Goal: Communication & Community: Answer question/provide support

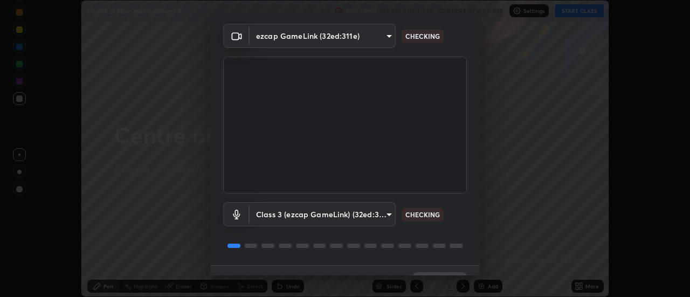
scroll to position [57, 0]
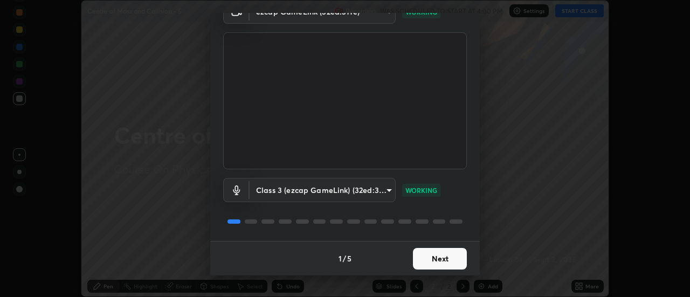
click at [443, 256] on button "Next" at bounding box center [440, 259] width 54 height 22
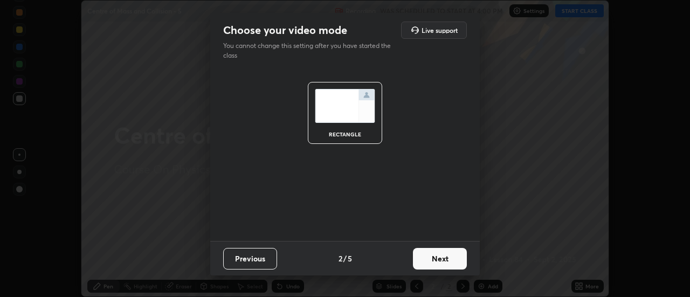
click at [445, 261] on button "Next" at bounding box center [440, 259] width 54 height 22
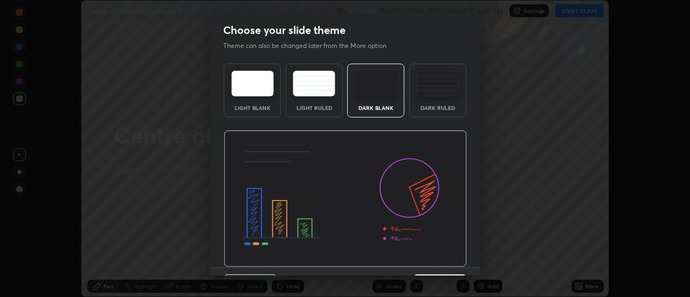
click at [448, 261] on img at bounding box center [345, 198] width 243 height 137
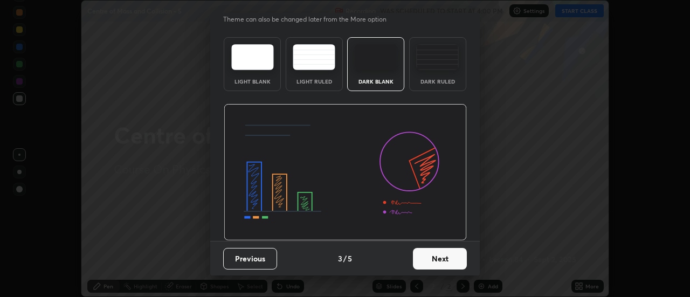
click at [263, 257] on button "Previous" at bounding box center [250, 259] width 54 height 22
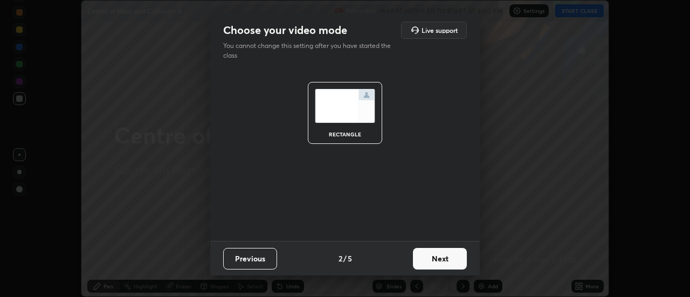
scroll to position [0, 0]
click at [256, 262] on button "Previous" at bounding box center [250, 259] width 54 height 22
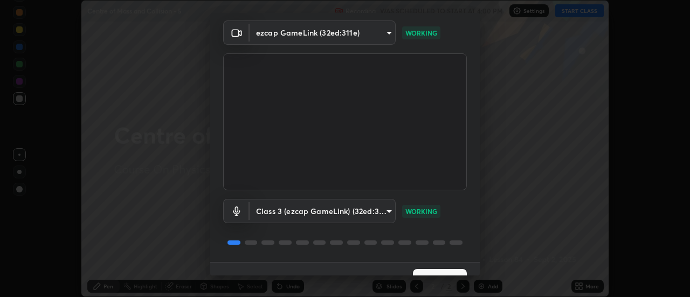
scroll to position [57, 0]
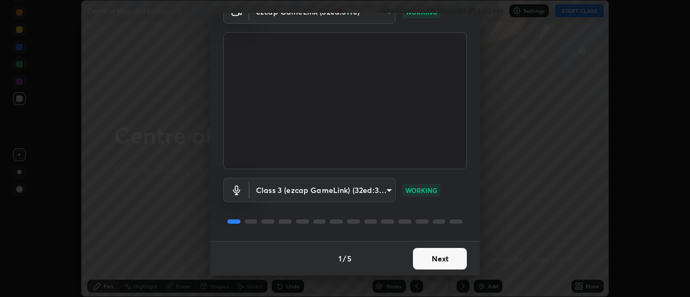
click at [442, 256] on button "Next" at bounding box center [440, 259] width 54 height 22
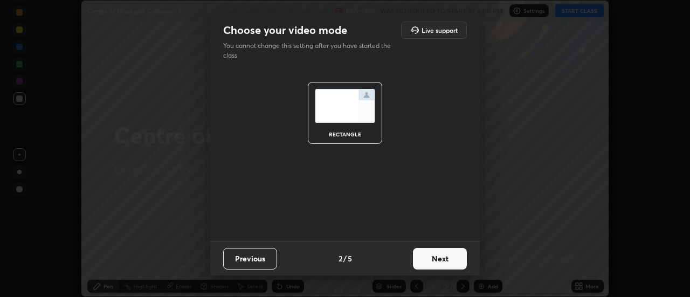
scroll to position [0, 0]
click at [440, 261] on button "Next" at bounding box center [440, 259] width 54 height 22
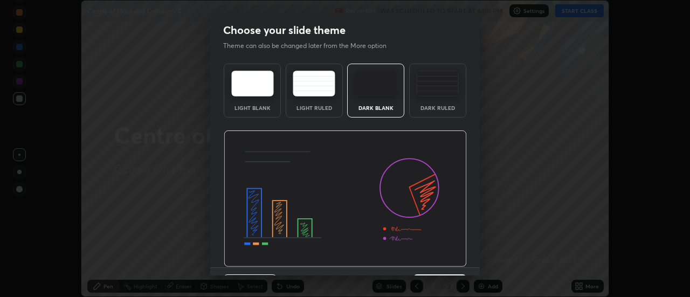
click at [441, 260] on img at bounding box center [345, 198] width 243 height 137
click at [442, 260] on img at bounding box center [345, 198] width 243 height 137
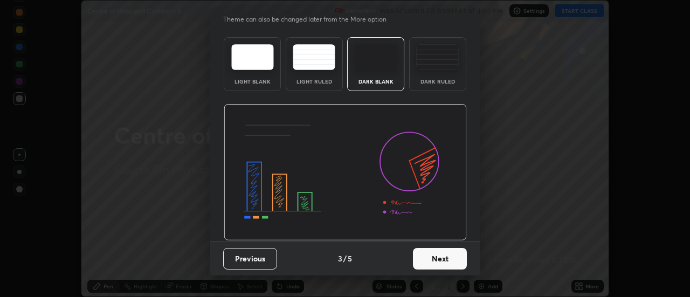
click at [446, 262] on button "Next" at bounding box center [440, 259] width 54 height 22
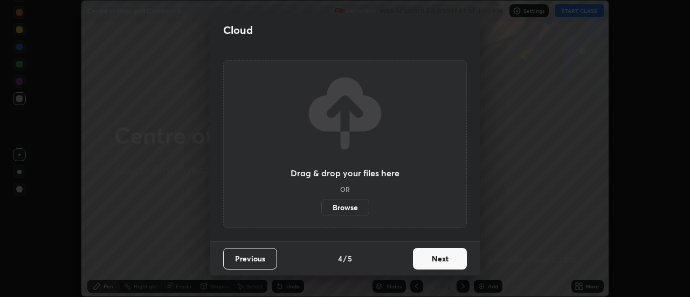
scroll to position [0, 0]
click at [446, 261] on button "Next" at bounding box center [440, 259] width 54 height 22
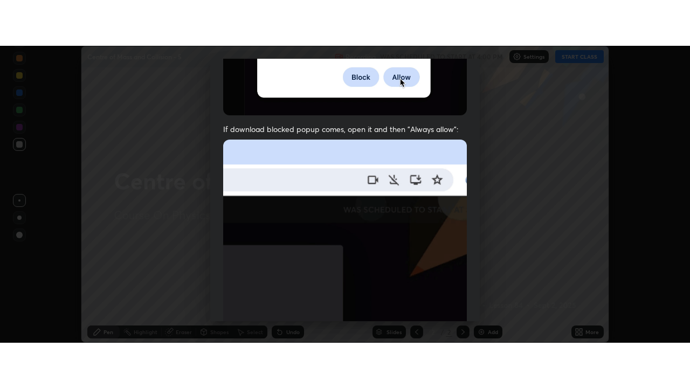
scroll to position [276, 0]
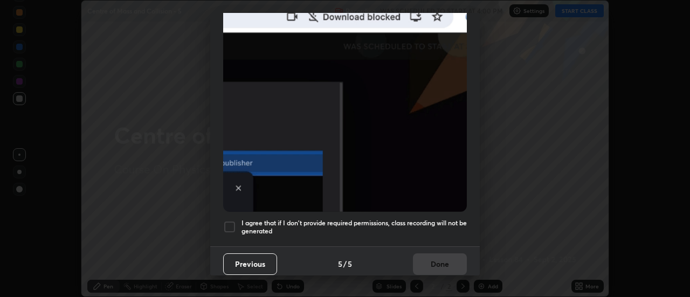
click at [231, 223] on div at bounding box center [229, 226] width 13 height 13
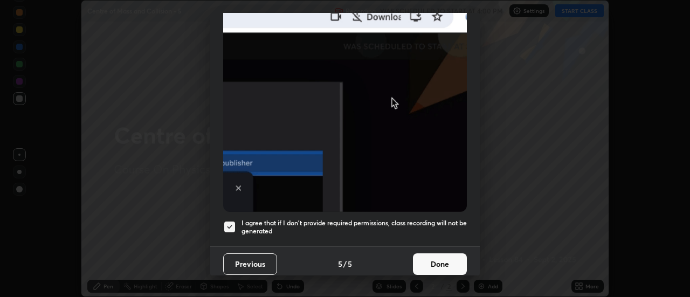
click at [445, 260] on button "Done" at bounding box center [440, 264] width 54 height 22
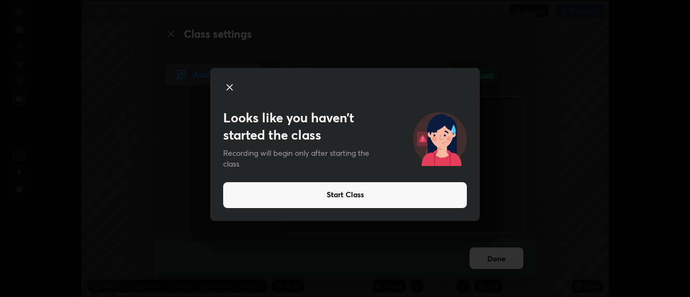
click at [345, 192] on button "Start Class" at bounding box center [345, 195] width 244 height 26
click at [346, 194] on button "Start Class" at bounding box center [345, 195] width 244 height 26
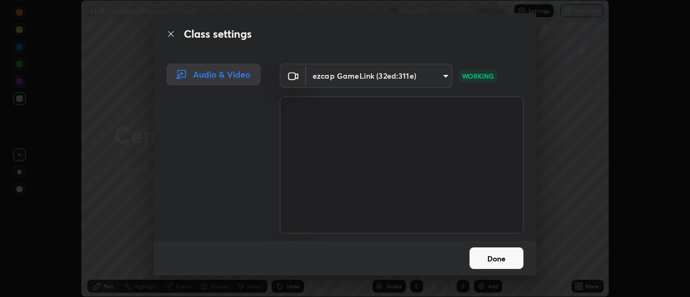
click at [499, 258] on button "Done" at bounding box center [496, 258] width 54 height 22
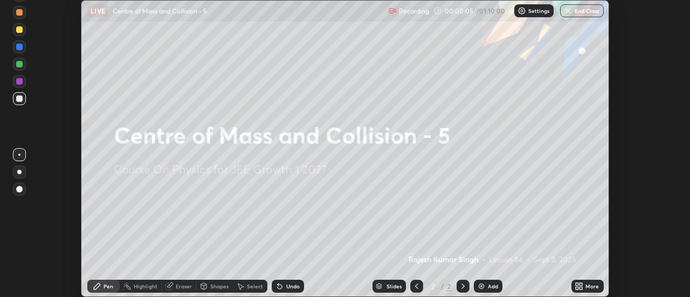
scroll to position [388, 690]
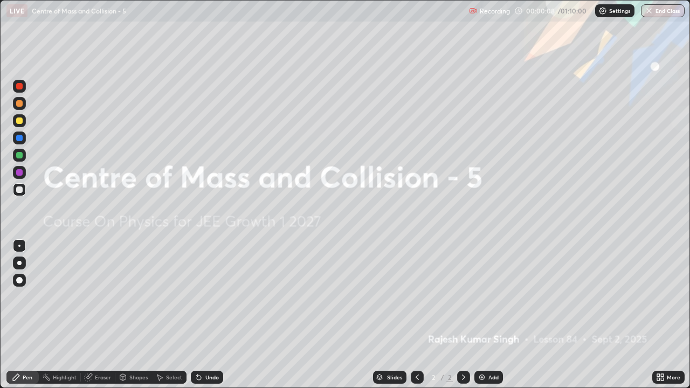
click at [487, 296] on div "Add" at bounding box center [488, 377] width 29 height 13
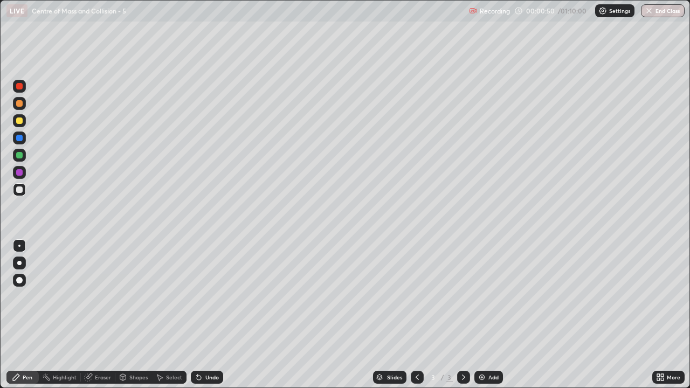
click at [97, 296] on div "Eraser" at bounding box center [103, 376] width 16 height 5
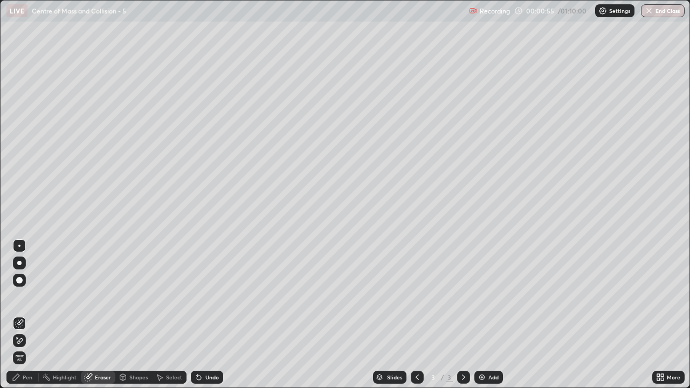
click at [31, 296] on div "Pen" at bounding box center [28, 376] width 10 height 5
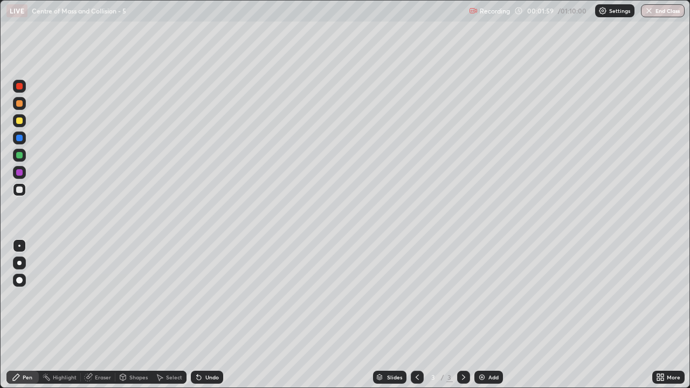
click at [21, 123] on div at bounding box center [19, 120] width 6 height 6
click at [19, 155] on div at bounding box center [19, 155] width 6 height 6
click at [480, 296] on img at bounding box center [481, 377] width 9 height 9
click at [19, 153] on div at bounding box center [19, 155] width 6 height 6
click at [106, 296] on div "Eraser" at bounding box center [103, 376] width 16 height 5
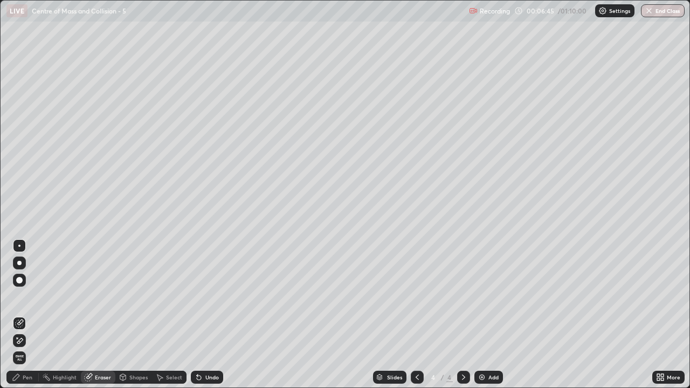
click at [33, 296] on div "Pen" at bounding box center [22, 377] width 32 height 13
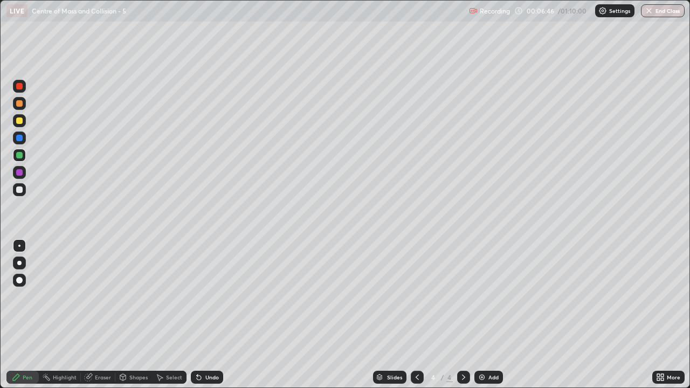
click at [17, 188] on div at bounding box center [19, 189] width 6 height 6
click at [210, 296] on div "Undo" at bounding box center [207, 377] width 32 height 13
click at [482, 296] on img at bounding box center [481, 377] width 9 height 9
click at [18, 121] on div at bounding box center [19, 120] width 6 height 6
click at [18, 188] on div at bounding box center [19, 189] width 6 height 6
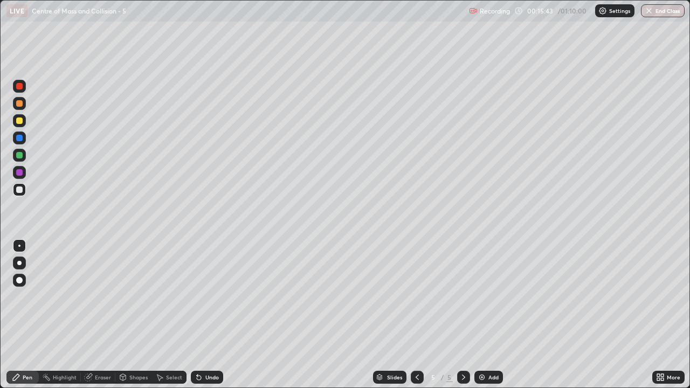
click at [18, 122] on div at bounding box center [19, 120] width 6 height 6
click at [19, 172] on div at bounding box center [19, 172] width 6 height 6
click at [211, 296] on div "Undo" at bounding box center [207, 377] width 32 height 13
click at [214, 296] on div "Undo" at bounding box center [207, 377] width 32 height 13
click at [17, 188] on div at bounding box center [19, 189] width 6 height 6
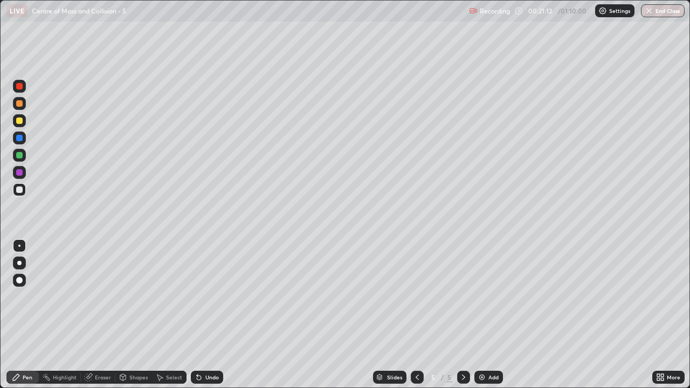
click at [478, 296] on div "Add" at bounding box center [488, 377] width 29 height 13
click at [19, 103] on div at bounding box center [19, 103] width 6 height 6
click at [22, 188] on div at bounding box center [19, 189] width 6 height 6
click at [416, 296] on icon at bounding box center [417, 377] width 9 height 9
click at [462, 296] on icon at bounding box center [463, 376] width 3 height 5
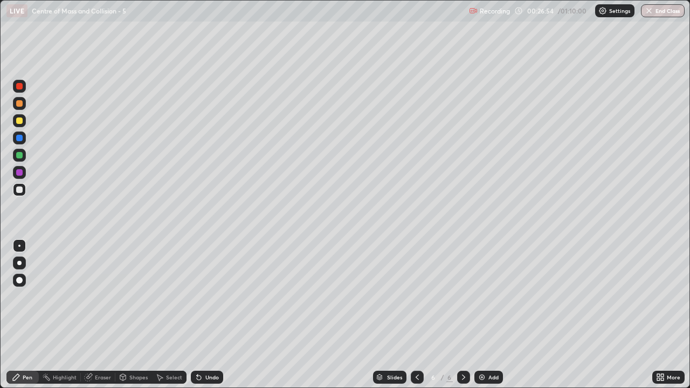
click at [18, 121] on div at bounding box center [19, 120] width 6 height 6
click at [485, 296] on div "Add" at bounding box center [488, 377] width 29 height 13
click at [24, 191] on div at bounding box center [19, 189] width 13 height 13
click at [21, 102] on div at bounding box center [19, 103] width 6 height 6
click at [20, 122] on div at bounding box center [19, 120] width 6 height 6
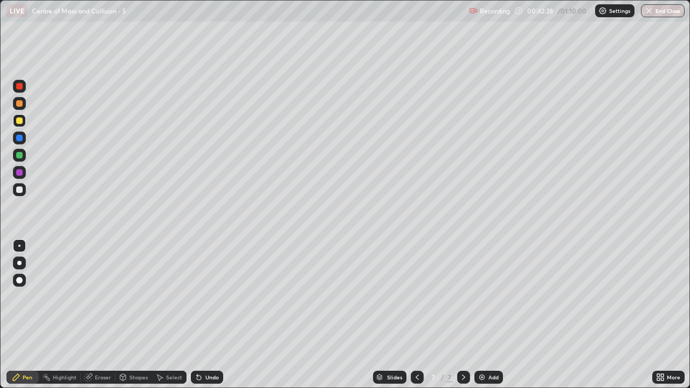
click at [19, 188] on div at bounding box center [19, 189] width 6 height 6
click at [19, 122] on div at bounding box center [19, 120] width 6 height 6
click at [26, 296] on div at bounding box center [19, 301] width 17 height 129
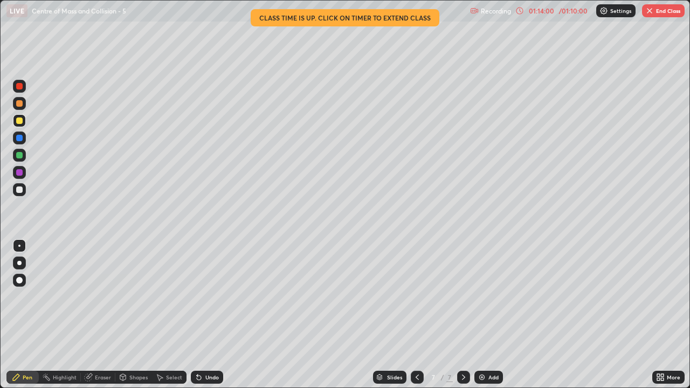
click at [656, 14] on button "End Class" at bounding box center [663, 10] width 43 height 13
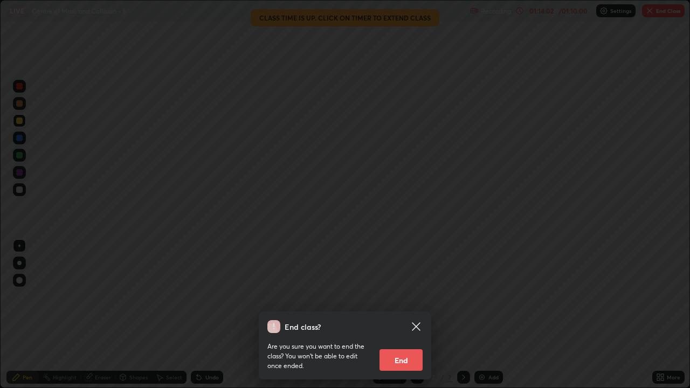
click at [399, 296] on button "End" at bounding box center [400, 360] width 43 height 22
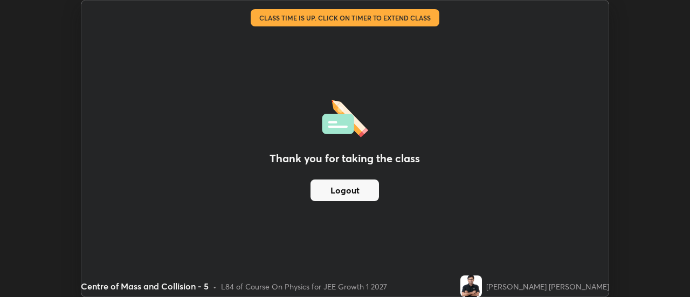
scroll to position [53585, 53192]
